Goal: Download file/media

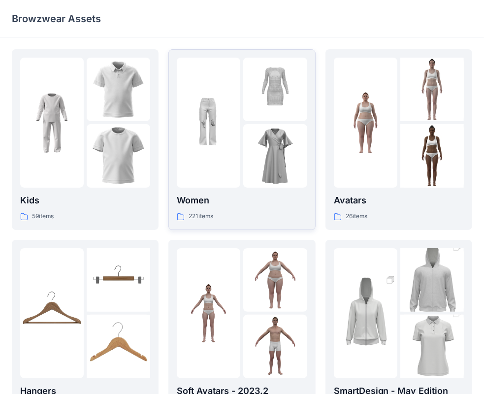
click at [240, 195] on p "Women" at bounding box center [242, 201] width 130 height 14
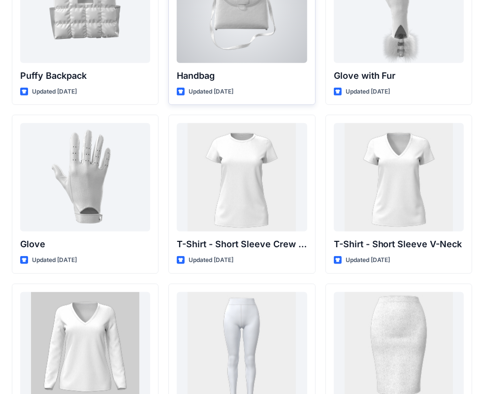
scroll to position [7700, 0]
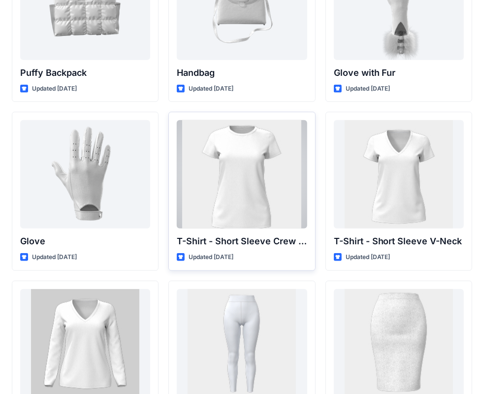
click at [231, 171] on div at bounding box center [242, 174] width 130 height 108
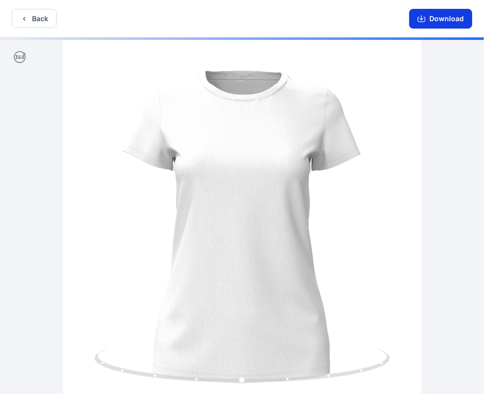
click at [439, 18] on button "Download" at bounding box center [440, 19] width 63 height 20
